Goal: Task Accomplishment & Management: Manage account settings

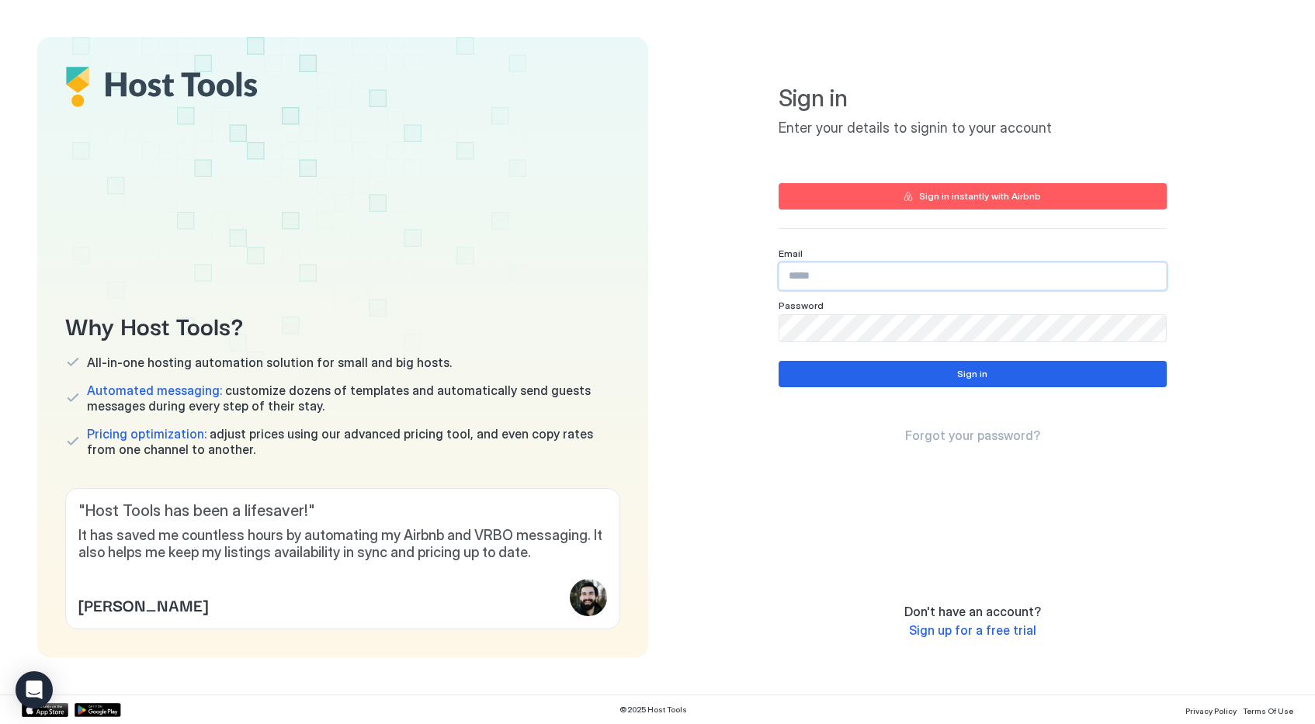
click at [889, 270] on input "Input Field" at bounding box center [972, 276] width 387 height 26
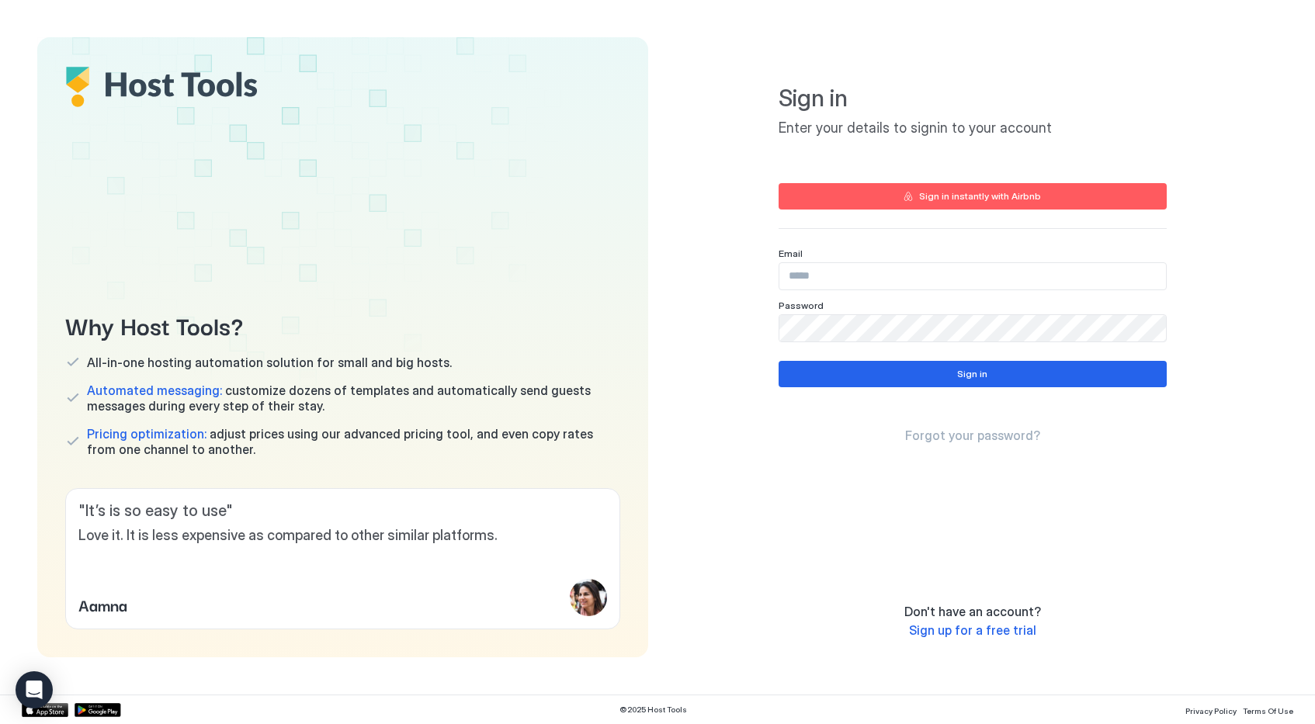
type input "**********"
click at [968, 376] on div "Sign in" at bounding box center [972, 374] width 30 height 14
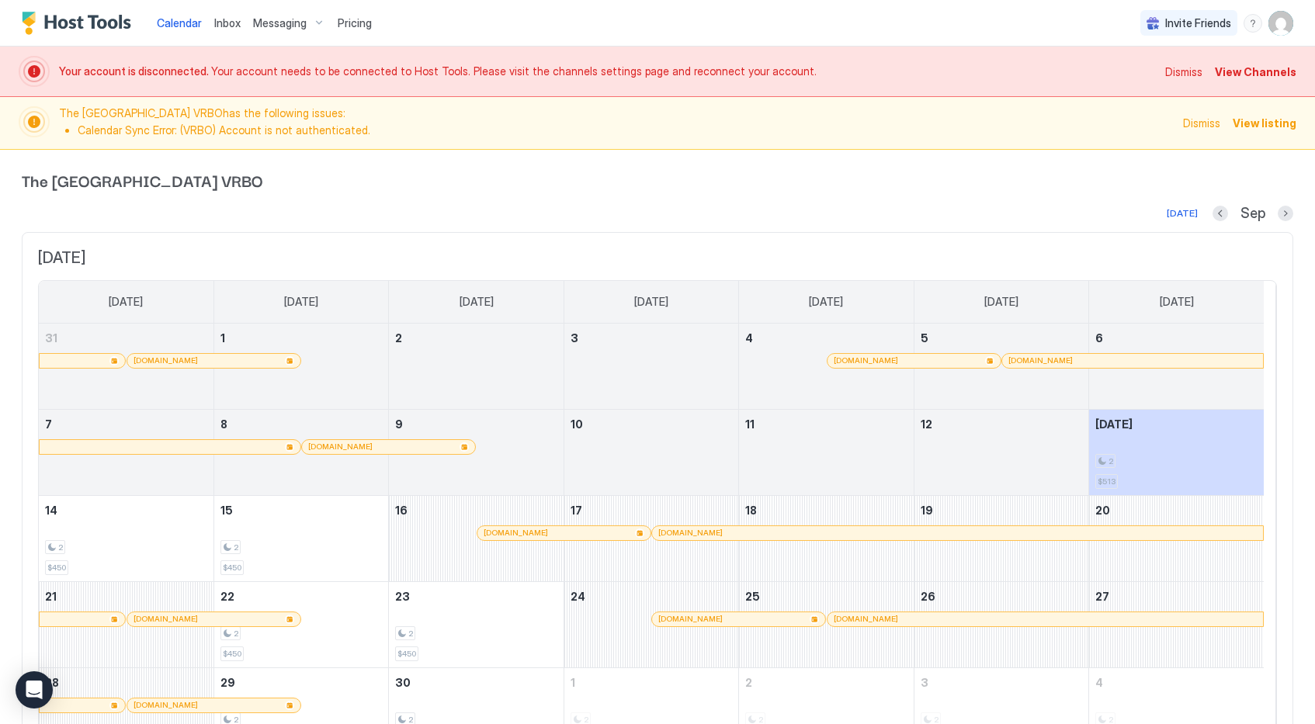
click at [347, 24] on span "Pricing" at bounding box center [355, 23] width 34 height 14
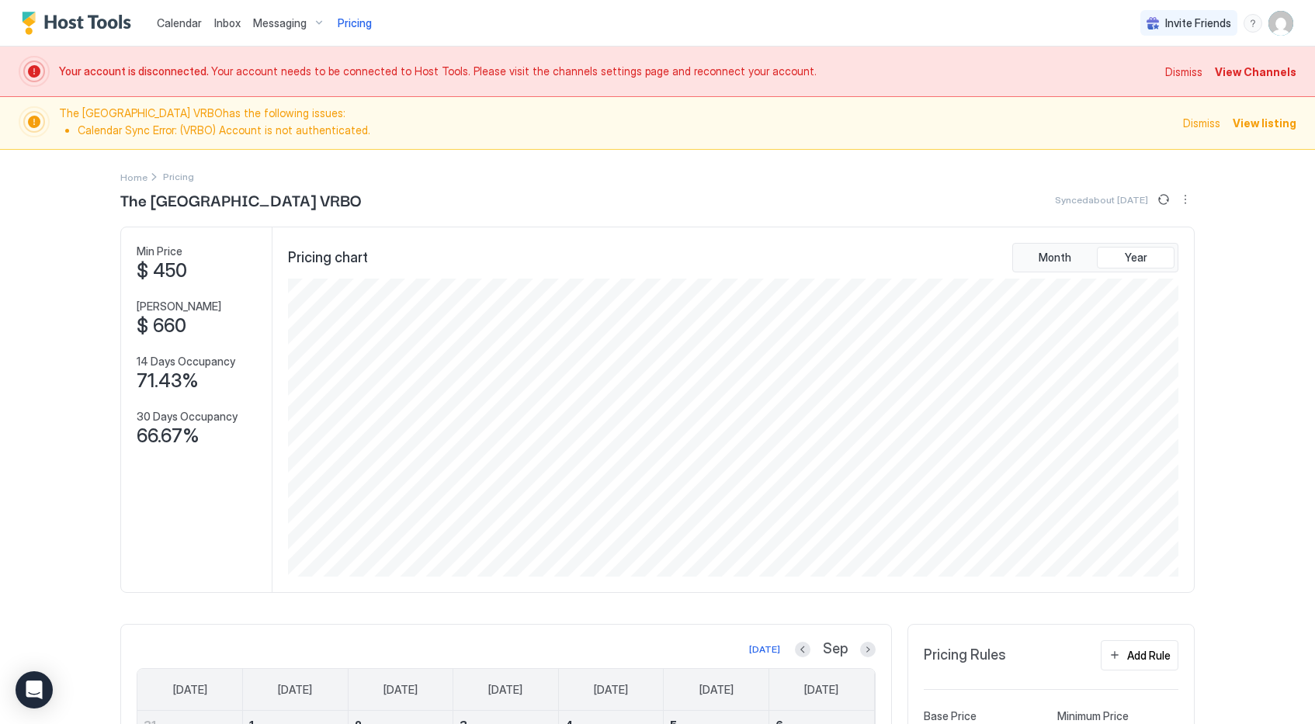
click at [1271, 27] on img "User profile" at bounding box center [1280, 23] width 25 height 25
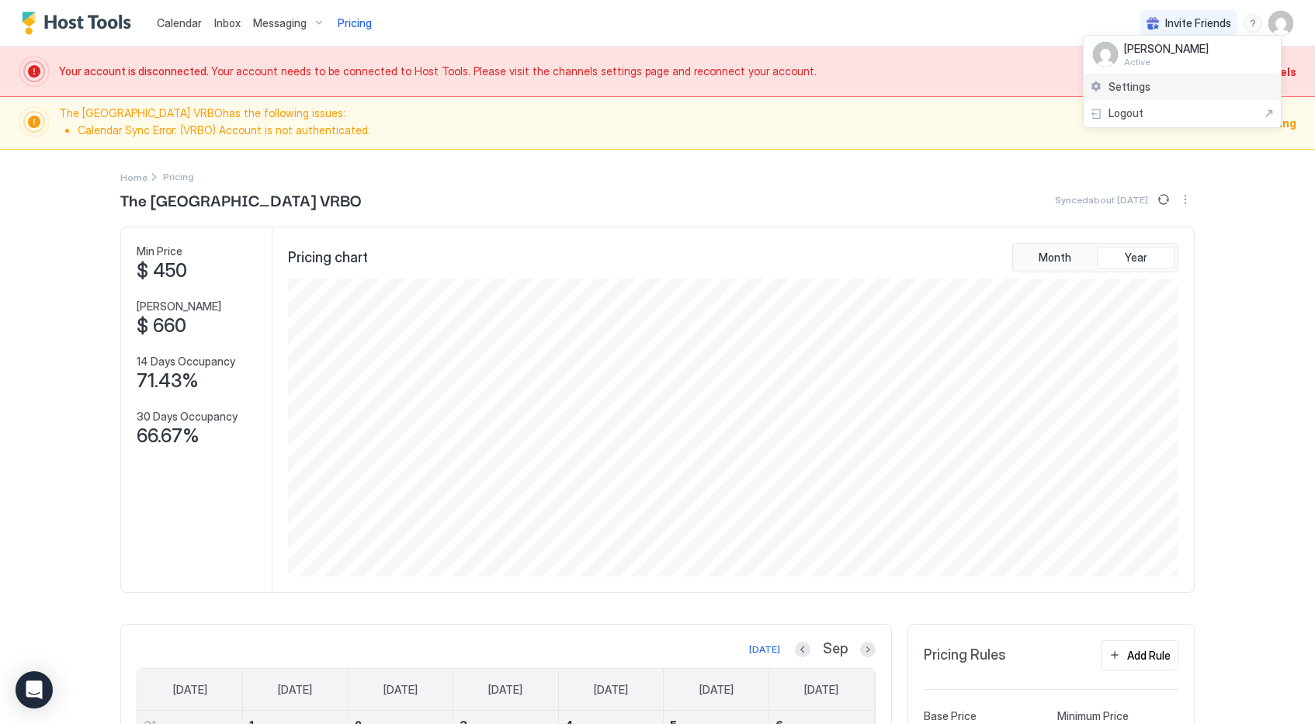
click at [1140, 91] on span "Settings" at bounding box center [1130, 87] width 42 height 14
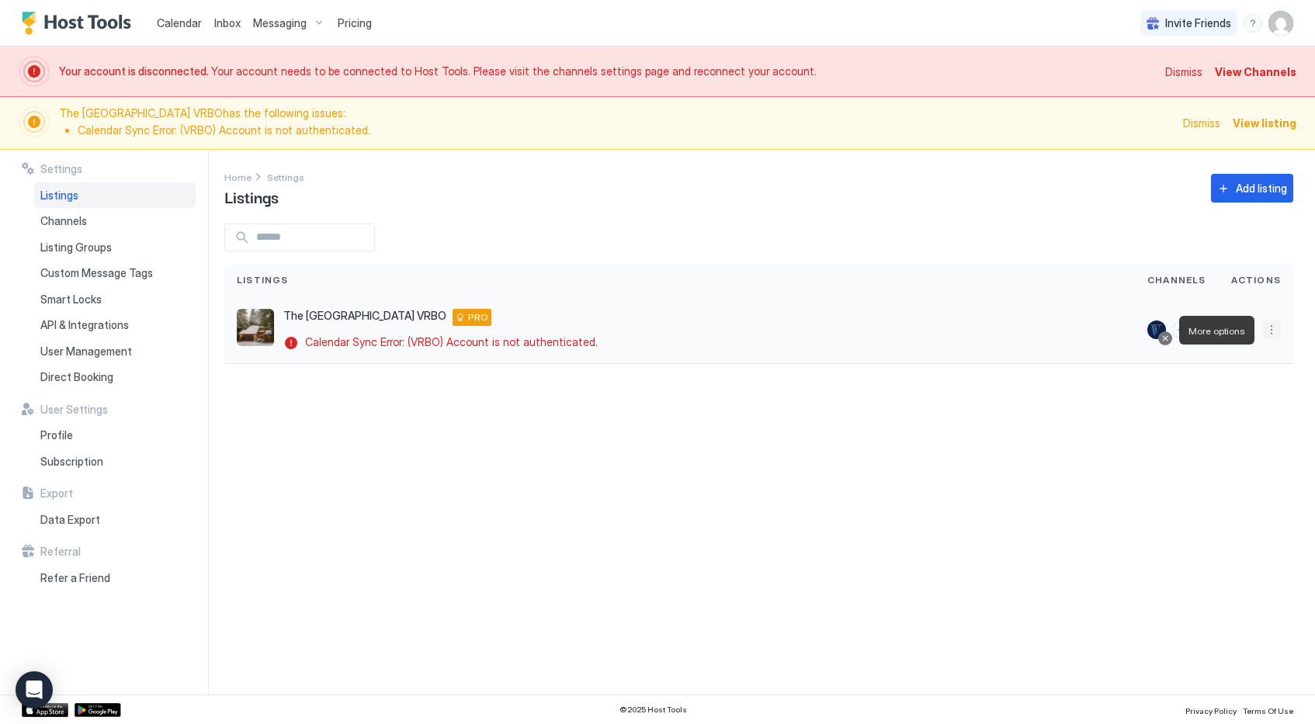
click at [1272, 333] on button "More options" at bounding box center [1271, 330] width 19 height 19
click at [1005, 411] on div at bounding box center [657, 362] width 1315 height 724
click at [1273, 335] on button "More options" at bounding box center [1271, 330] width 19 height 19
click at [860, 444] on div at bounding box center [657, 362] width 1315 height 724
